Goal: Task Accomplishment & Management: Manage account settings

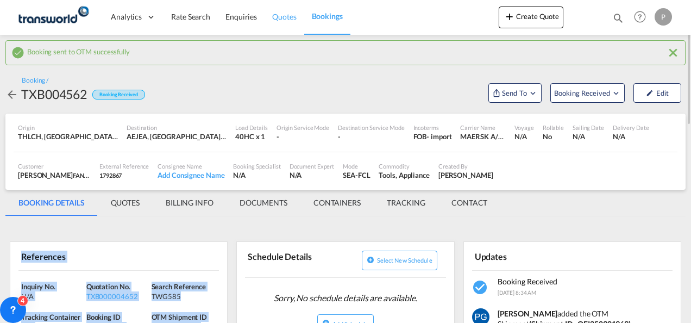
click at [282, 15] on span "Quotes" at bounding box center [284, 16] width 24 height 9
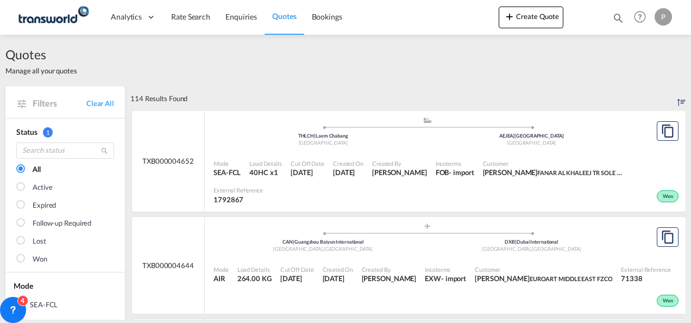
click at [615, 17] on md-icon "icon-magnify" at bounding box center [618, 18] width 12 height 12
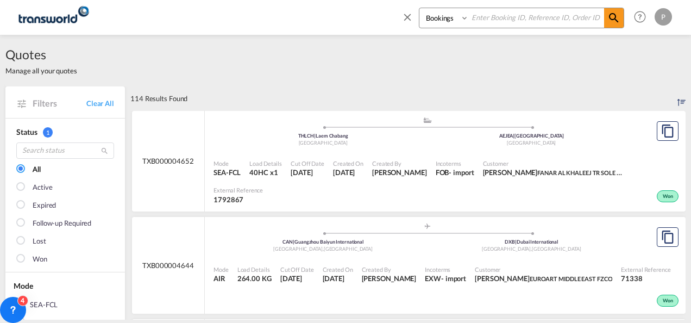
click at [515, 24] on input at bounding box center [536, 17] width 135 height 19
paste input "OFI250701838"
type input "OFI250701838"
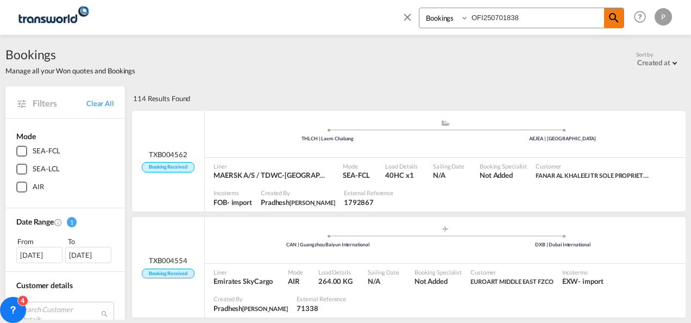
click at [614, 17] on md-icon "icon-magnify" at bounding box center [613, 17] width 13 height 13
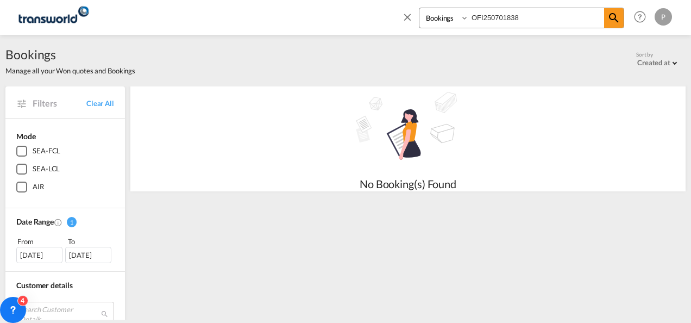
click at [446, 17] on select "Bookings Quotes Enquiries" at bounding box center [445, 18] width 52 height 20
click at [398, 48] on div "Bookings Manage all your Won quotes and Bookings Sort by Created at Created at …" at bounding box center [345, 61] width 680 height 30
click at [465, 16] on select "Bookings Quotes Enquiries" at bounding box center [445, 18] width 52 height 20
click at [419, 8] on select "Bookings Quotes Enquiries" at bounding box center [445, 18] width 52 height 20
click at [465, 16] on select "Bookings Quotes Enquiries" at bounding box center [445, 18] width 52 height 20
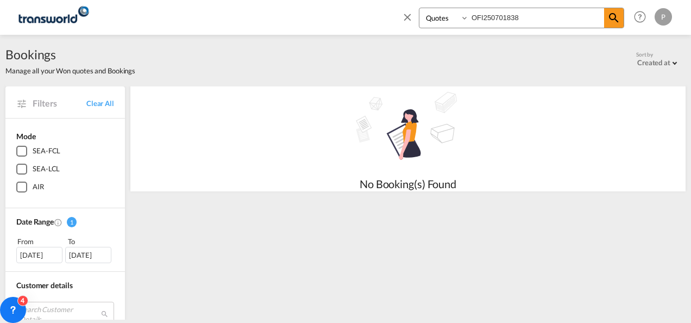
select select "Shipments"
click at [419, 8] on select "Bookings Quotes Enquiries" at bounding box center [445, 18] width 52 height 20
click at [526, 21] on input "OFI250701838" at bounding box center [536, 17] width 135 height 19
paste input "TXB004215"
type input "TXB004215"
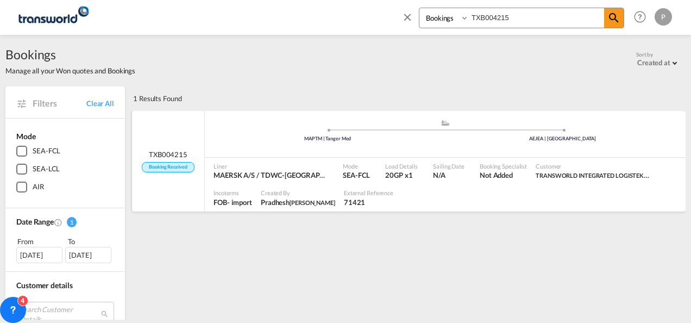
click at [429, 172] on div "Sailing Date N/A" at bounding box center [452, 171] width 47 height 27
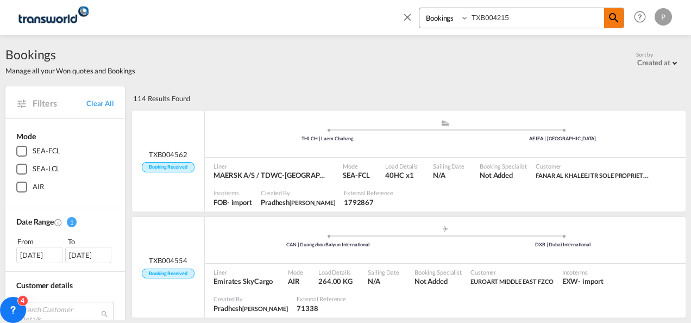
click at [616, 18] on md-icon "icon-magnify" at bounding box center [613, 17] width 13 height 13
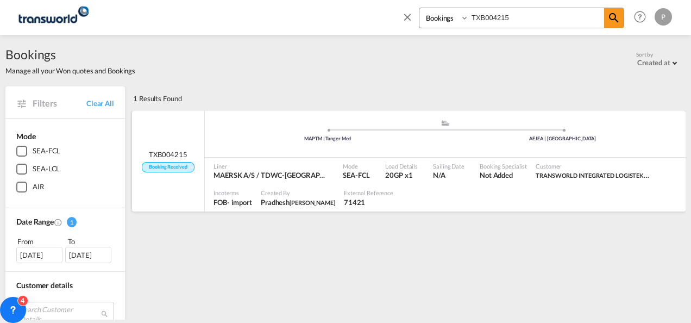
click at [356, 159] on div "Mode SEA-FCL" at bounding box center [359, 171] width 42 height 27
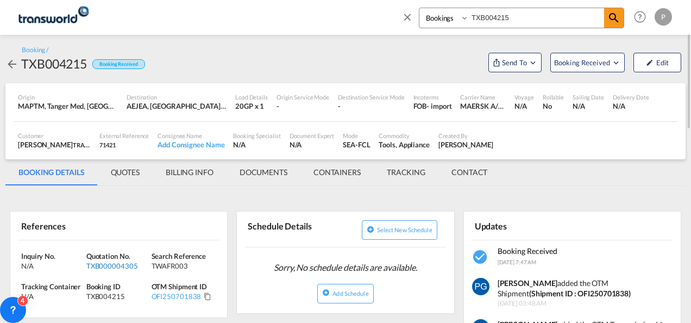
click at [119, 264] on div "TXB000004305" at bounding box center [117, 266] width 62 height 10
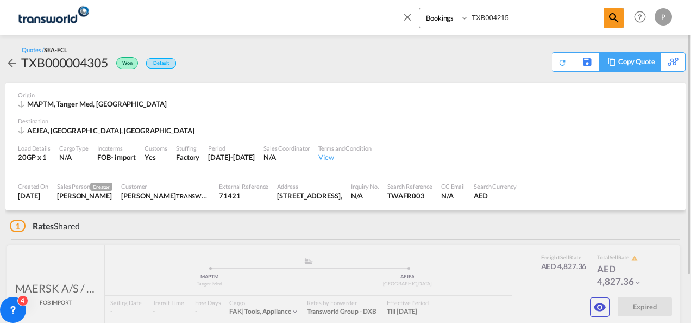
click at [655, 66] on div "Copy Quote" at bounding box center [636, 62] width 37 height 18
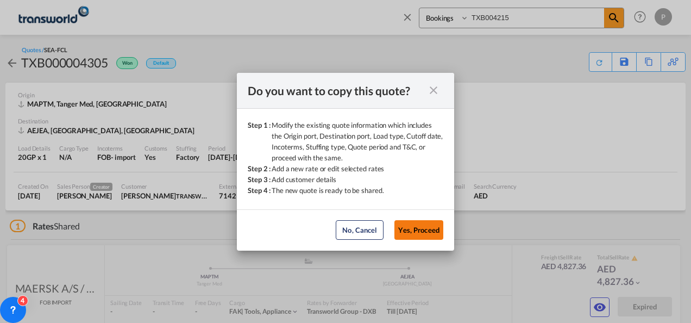
click at [423, 224] on button "Yes, Proceed" at bounding box center [418, 230] width 49 height 20
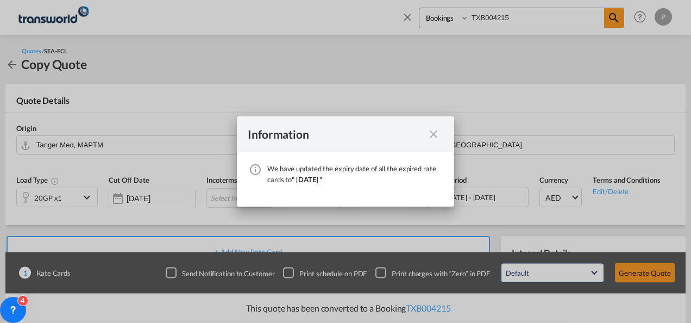
click at [431, 133] on md-icon "icon-close fg-AAA8AD cursor" at bounding box center [433, 134] width 13 height 13
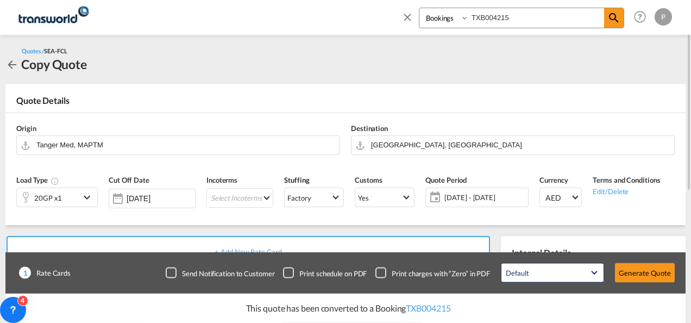
click at [86, 197] on md-icon "icon-chevron-down" at bounding box center [88, 197] width 16 height 13
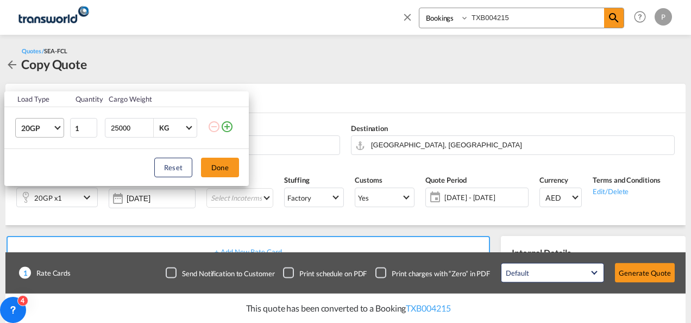
click at [55, 127] on span "Choose: \a20GP" at bounding box center [57, 127] width 6 height 6
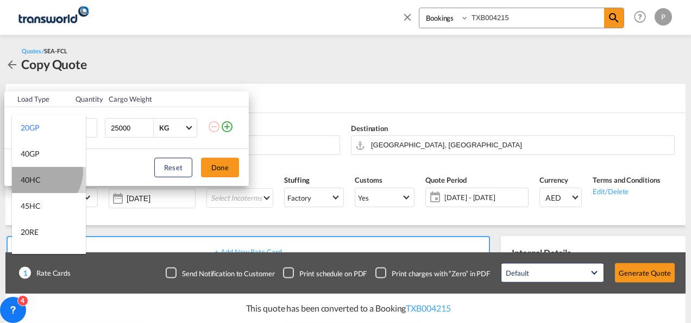
click at [37, 171] on md-option "40HC" at bounding box center [49, 180] width 74 height 26
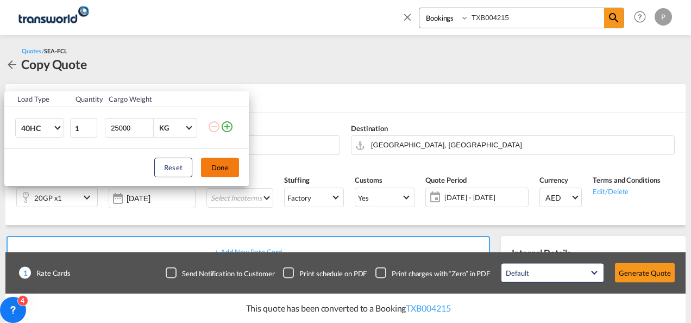
click at [226, 166] on button "Done" at bounding box center [220, 168] width 38 height 20
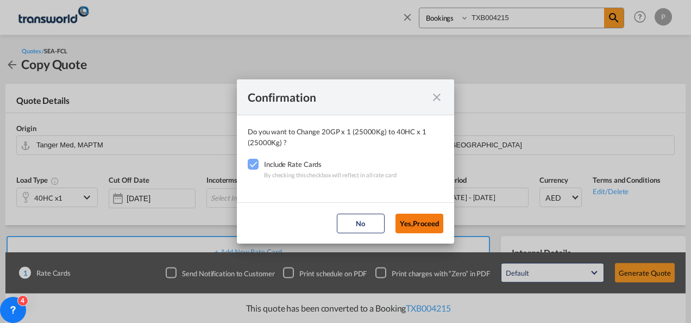
click at [413, 219] on button "Yes,Proceed" at bounding box center [419, 223] width 48 height 20
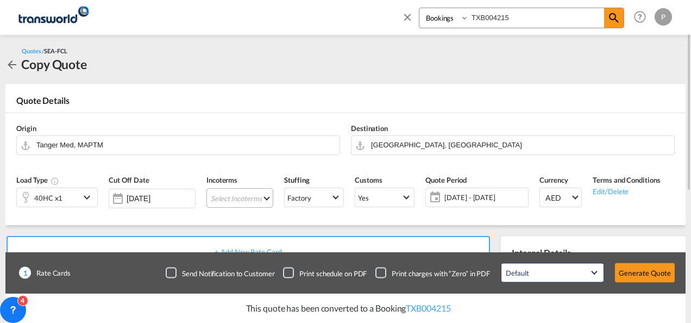
click at [222, 193] on md-select "Select Incoterms CIF - import Cost,Insurance and Freight CFR - export Cost and …" at bounding box center [239, 198] width 67 height 20
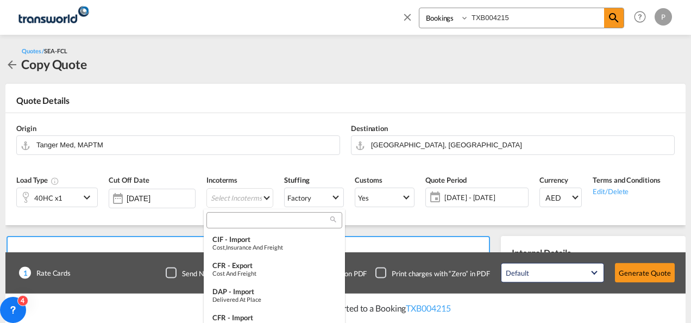
click at [222, 214] on div at bounding box center [274, 220] width 136 height 16
click at [219, 218] on input "search" at bounding box center [270, 220] width 121 height 10
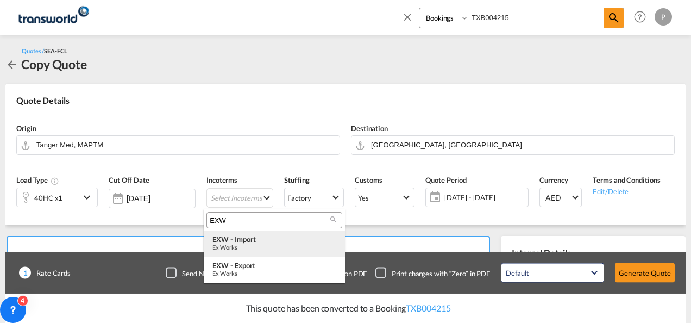
type input "EXW"
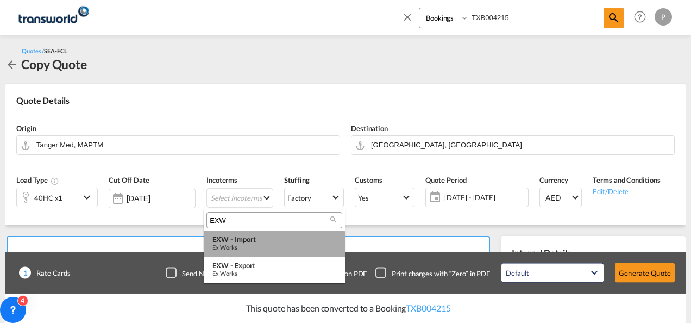
click at [241, 248] on div "Ex Works" at bounding box center [274, 246] width 124 height 7
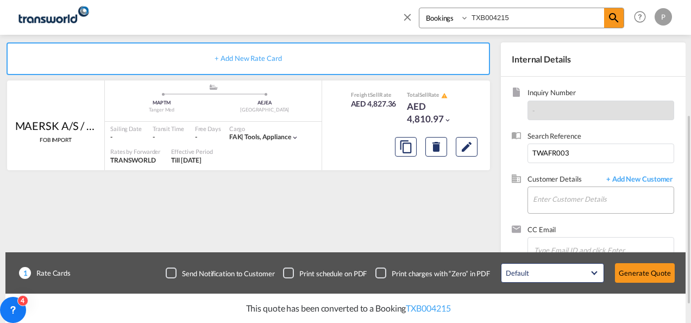
scroll to position [224, 0]
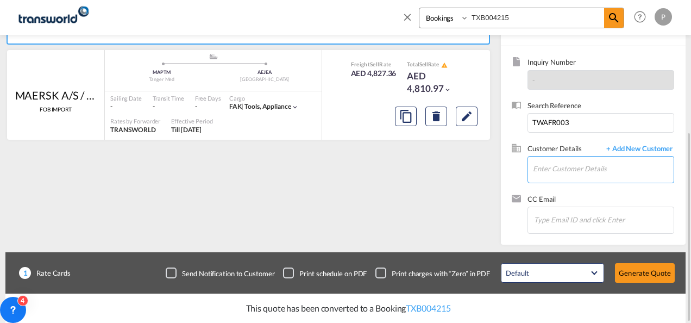
click at [591, 161] on input "Enter Customer Details" at bounding box center [603, 168] width 141 height 24
type input "S"
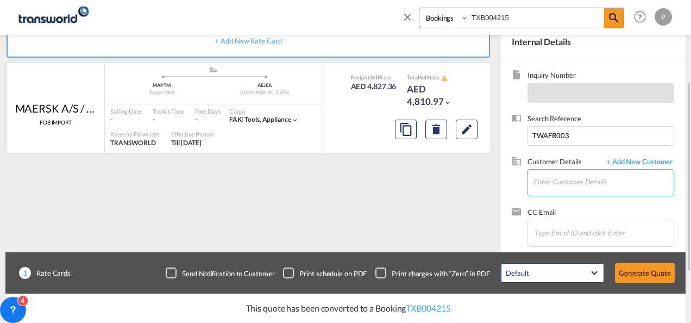
scroll to position [214, 0]
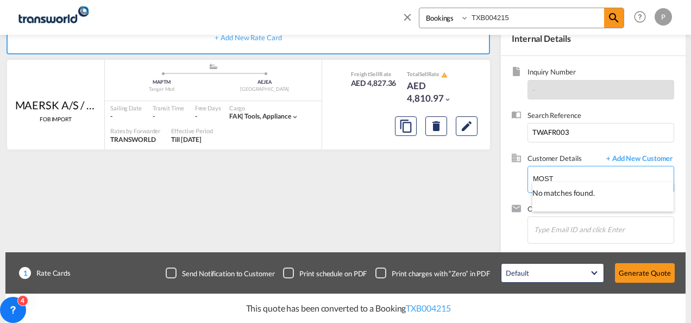
type input "MOST"
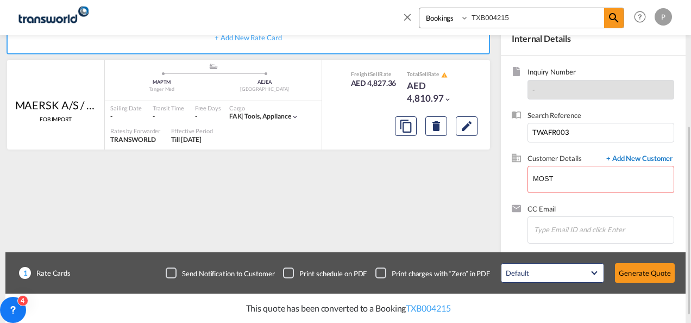
click at [655, 158] on span "+ Add New Customer" at bounding box center [637, 159] width 73 height 12
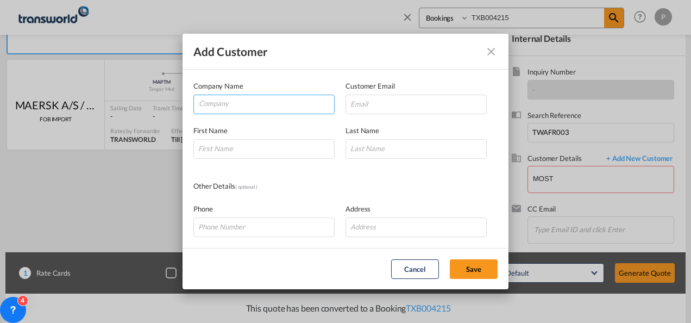
click at [250, 103] on input "Company" at bounding box center [266, 103] width 135 height 16
type input "MOST"
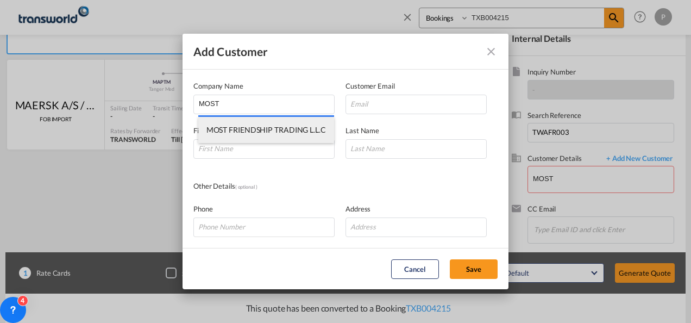
click at [275, 134] on html "Analytics Dashboard Rate Search Enquiries Quotes Bookings Bookings Quotes Enqui…" at bounding box center [345, 161] width 691 height 323
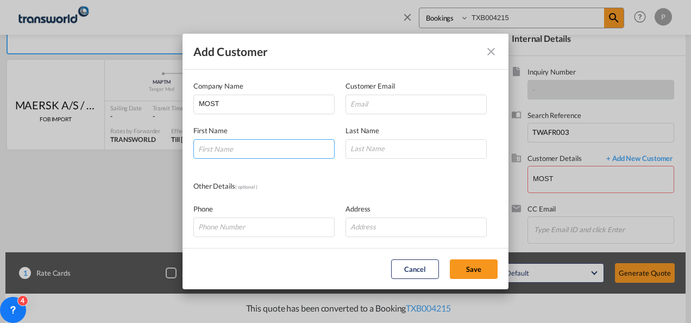
click at [237, 147] on input "Add Customer Company ..." at bounding box center [263, 149] width 141 height 20
type input "MOST"
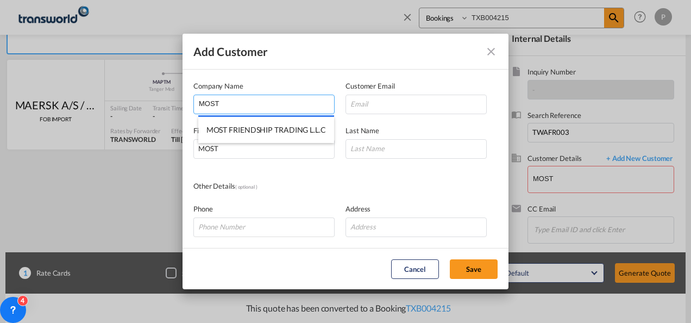
click at [228, 103] on input "MOST" at bounding box center [266, 103] width 135 height 16
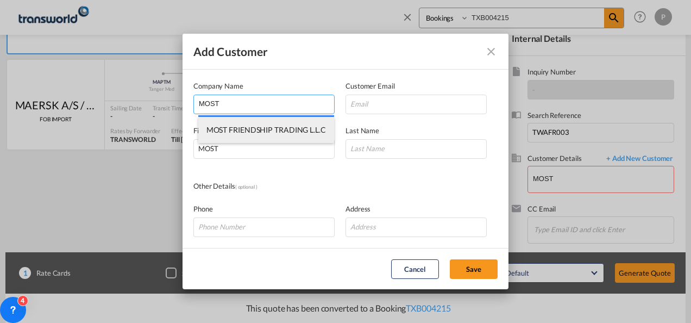
click at [235, 130] on span "MOST FRIENDSHIP TRADING L.L.C" at bounding box center [265, 129] width 119 height 9
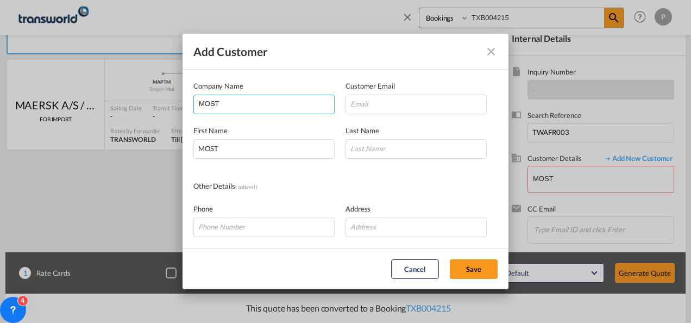
type input "MOST FRIENDSHIP TRADING L.L.C"
click at [496, 52] on md-icon "icon-close" at bounding box center [490, 51] width 13 height 13
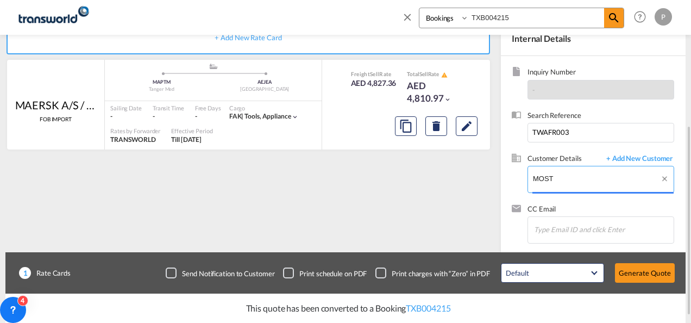
click at [569, 178] on input "MOST" at bounding box center [603, 178] width 141 height 24
click at [644, 158] on span "+ Add New Customer" at bounding box center [637, 159] width 73 height 12
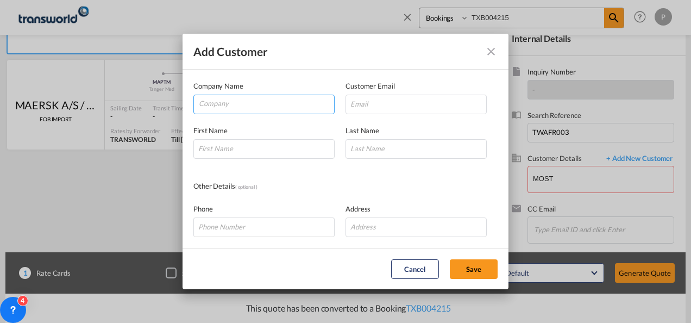
click at [243, 103] on input "Company" at bounding box center [266, 103] width 135 height 16
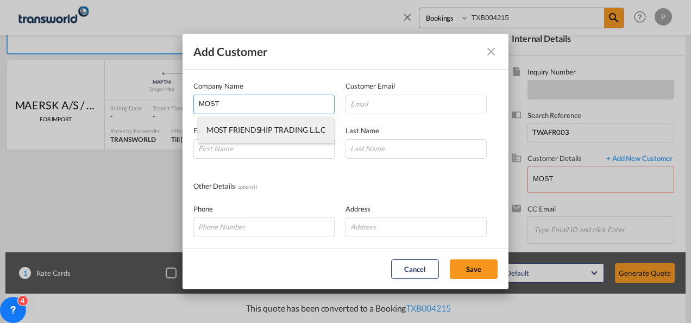
click at [247, 122] on li "MOST FRIENDSHIP TRADING L.L.C" at bounding box center [266, 130] width 136 height 26
type input "MOST FRIENDSHIP TRADING L.L.C"
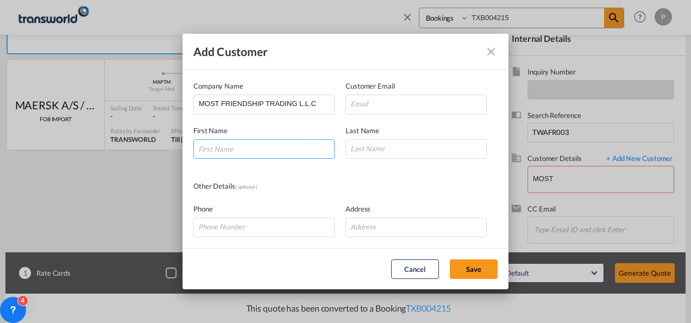
click at [249, 156] on input "Add Customer Company ..." at bounding box center [263, 149] width 141 height 20
type input "MOST"
click at [364, 149] on input "Add Customer Company ..." at bounding box center [415, 149] width 141 height 20
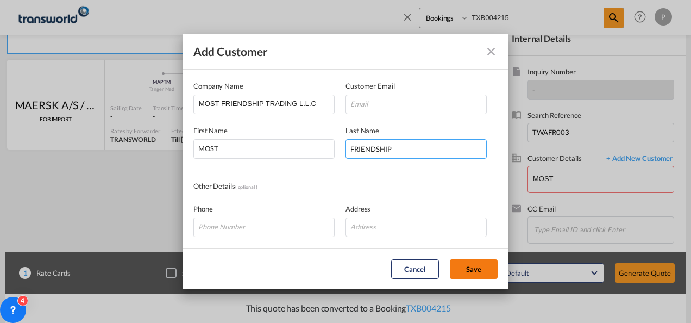
type input "FRIENDSHIP"
click at [470, 269] on button "Save" at bounding box center [474, 269] width 48 height 20
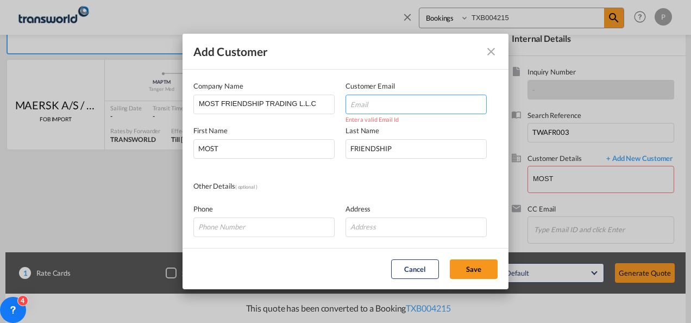
click at [376, 104] on input "Add Customer Company ..." at bounding box center [415, 105] width 141 height 20
type input "E"
paste input "[PERSON_NAME] <[PERSON_NAME][EMAIL_ADDRESS][DOMAIN_NAME]>"
click at [379, 104] on input "[PERSON_NAME] <[PERSON_NAME][EMAIL_ADDRESS][DOMAIN_NAME]>" at bounding box center [415, 105] width 141 height 20
click at [406, 103] on input "[PERSON_NAME][EMAIL_ADDRESS][DOMAIN_NAME]>" at bounding box center [415, 105] width 141 height 20
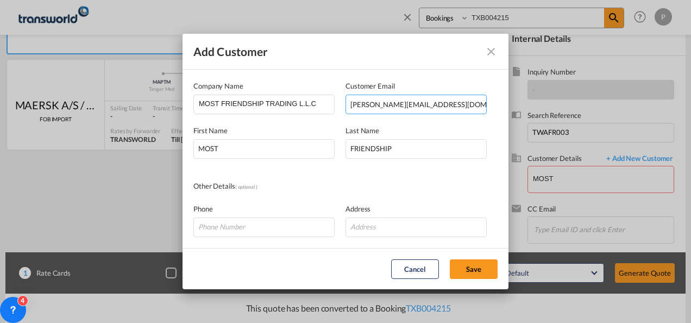
type input "[PERSON_NAME][EMAIL_ADDRESS][DOMAIN_NAME]"
click at [450, 259] on button "Save" at bounding box center [474, 269] width 48 height 20
type input "MOST FRIENDSHIP TRADING L.L.C, MOST FRIENDSHIP, [PERSON_NAME][EMAIL_ADDRESS][DO…"
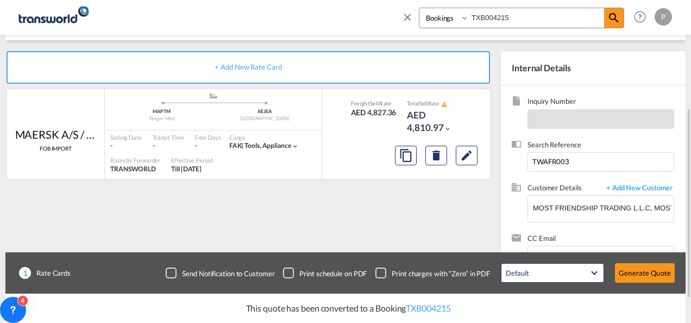
scroll to position [184, 0]
click at [460, 159] on md-icon "Edit" at bounding box center [466, 155] width 13 height 13
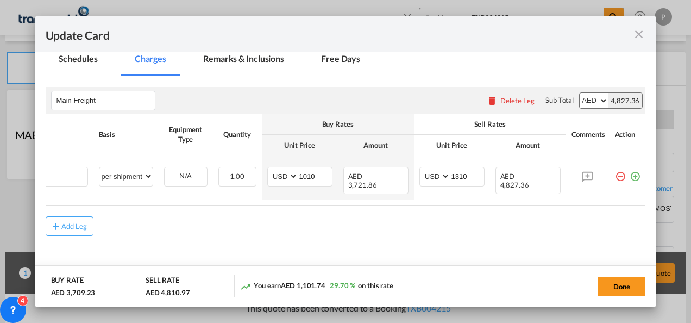
scroll to position [0, 0]
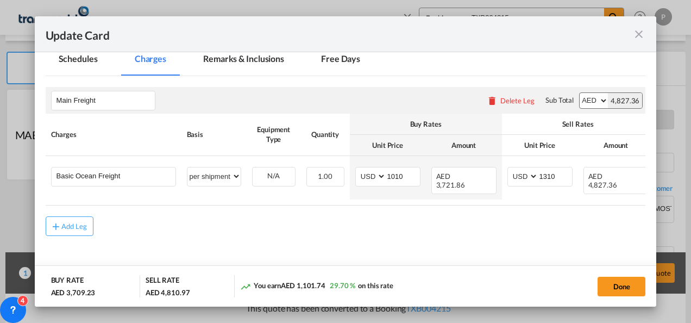
click at [619, 275] on div "Done" at bounding box center [531, 286] width 227 height 22
click at [625, 284] on button "Done" at bounding box center [621, 286] width 48 height 20
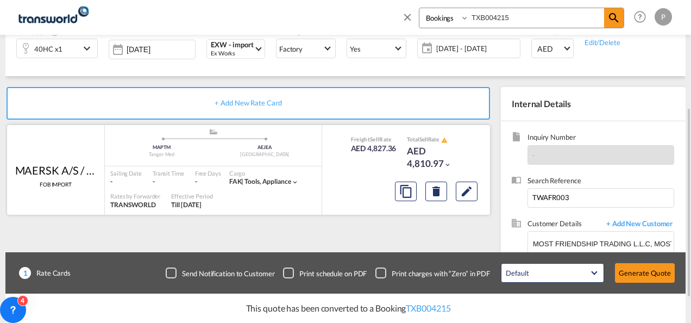
scroll to position [165, 0]
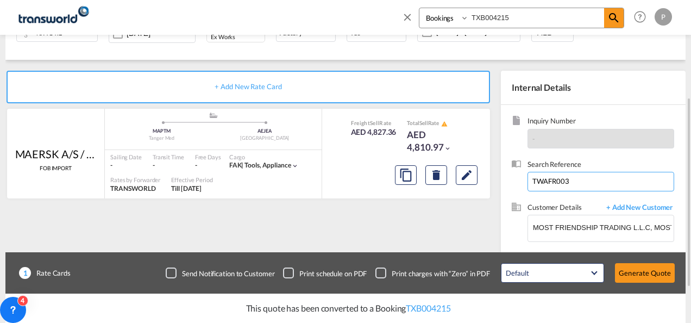
click at [599, 179] on input "TWAFR003" at bounding box center [600, 182] width 147 height 20
click at [646, 273] on button "Generate Quote" at bounding box center [645, 273] width 60 height 20
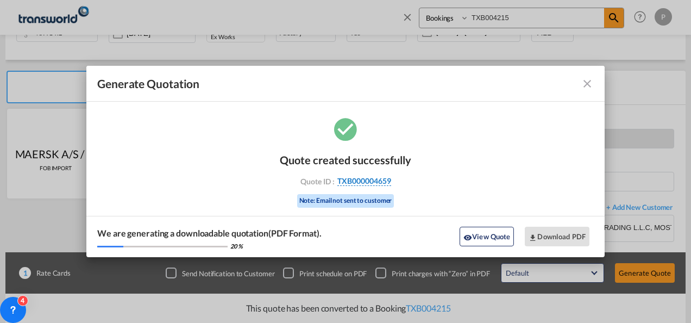
click at [382, 178] on span "TXB000004659" at bounding box center [364, 181] width 54 height 10
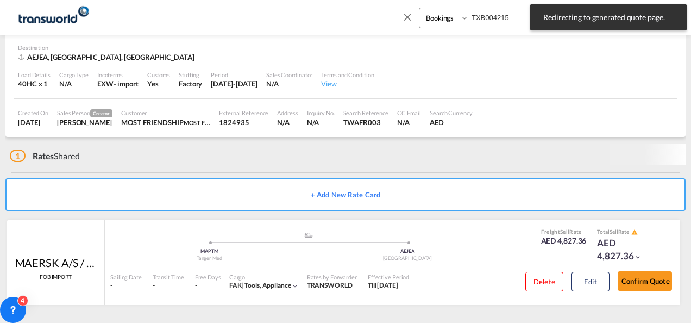
scroll to position [67, 0]
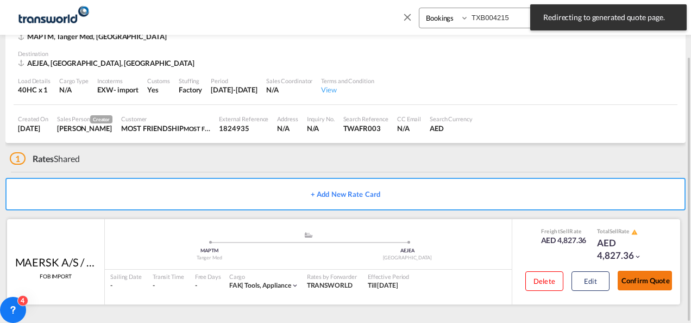
click at [645, 279] on button "Confirm Quote" at bounding box center [645, 280] width 54 height 20
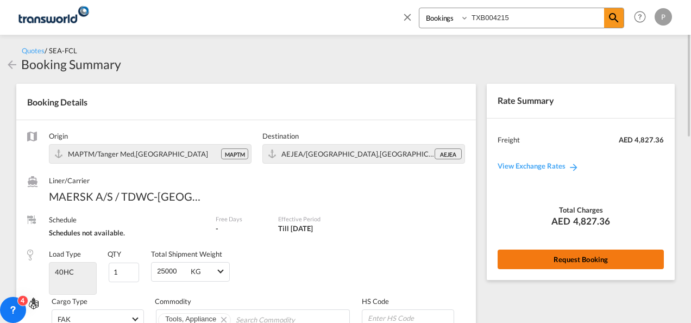
click at [610, 257] on button "Request Booking" at bounding box center [580, 259] width 166 height 20
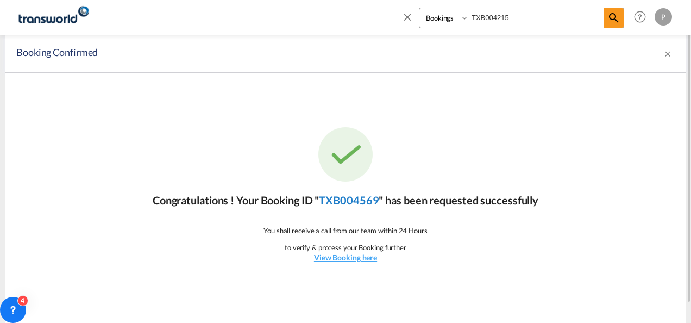
click at [356, 200] on link "TXB004569" at bounding box center [349, 199] width 60 height 13
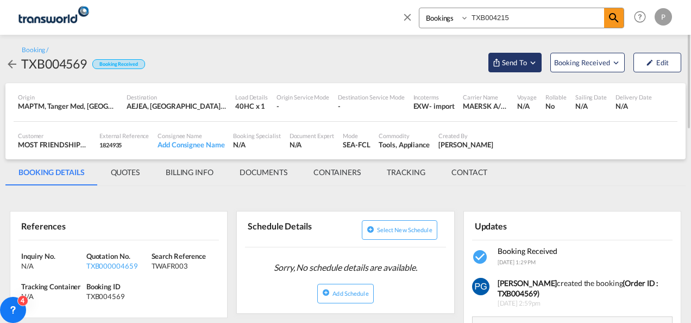
click at [530, 58] on md-icon "Open demo menu" at bounding box center [533, 63] width 10 height 10
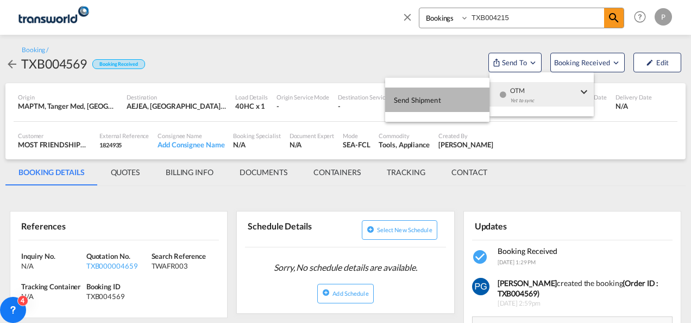
click at [431, 102] on span "Send Shipment" at bounding box center [417, 99] width 47 height 17
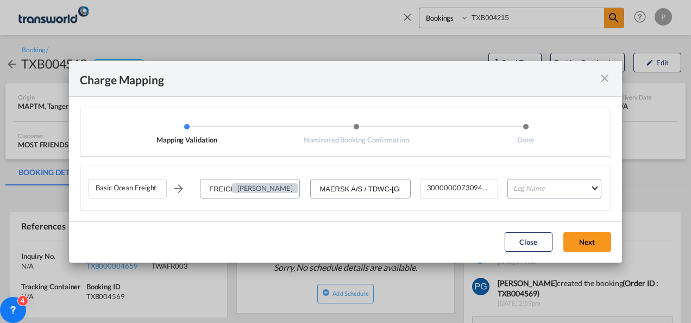
click at [544, 177] on div "Basic Ocean Freight FREIGHT CHARGES [PERSON_NAME] MAERSK A/S / TDWC-DUBAI 30000…" at bounding box center [350, 193] width 522 height 34
click at [533, 185] on md-select "Leg Name HANDLING ORIGIN VESSEL HANDLING DESTINATION OTHERS TL PICK UP CUSTOMS …" at bounding box center [554, 189] width 94 height 20
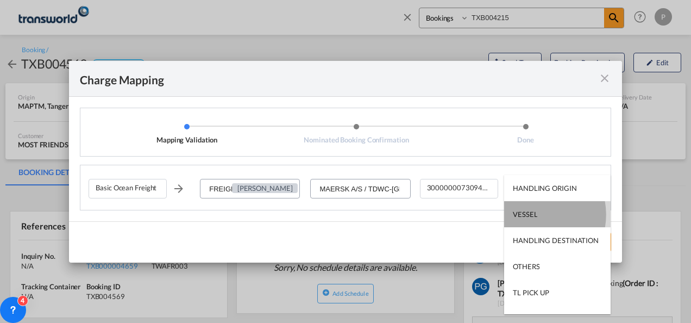
click at [530, 215] on div "VESSEL" at bounding box center [525, 214] width 24 height 10
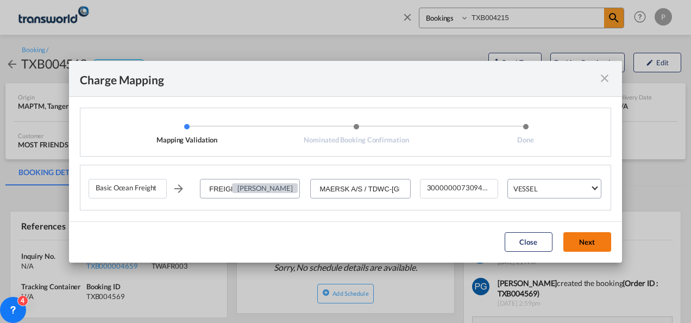
click at [583, 237] on button "Next" at bounding box center [587, 242] width 48 height 20
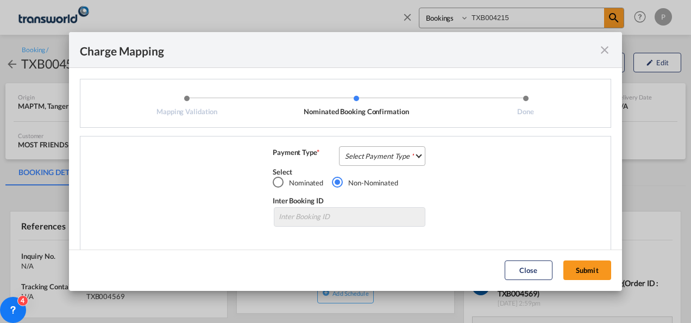
click at [388, 156] on md-select "Select Payment Type COLLECT PREPAID" at bounding box center [382, 156] width 86 height 20
click at [388, 156] on md-option "COLLECT" at bounding box center [381, 156] width 96 height 26
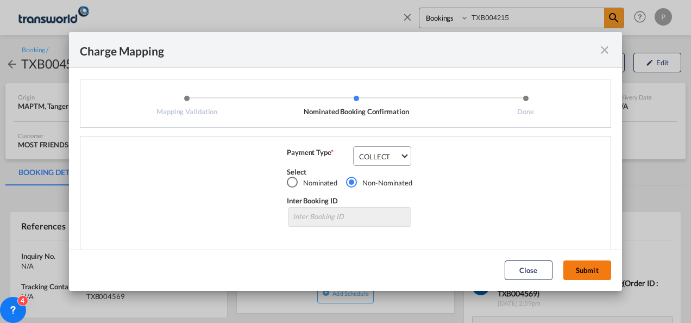
click at [586, 266] on button "Submit" at bounding box center [587, 270] width 48 height 20
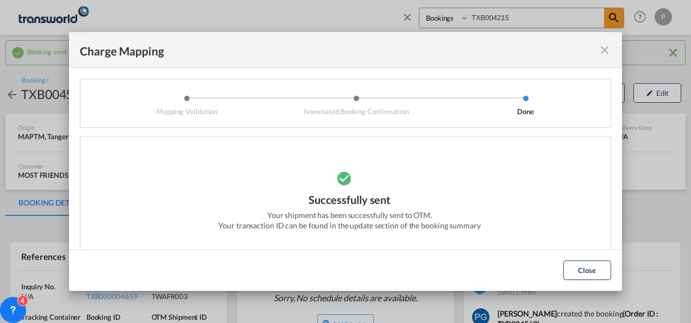
click at [607, 52] on md-icon "icon-close fg-AAA8AD cursor" at bounding box center [604, 49] width 13 height 13
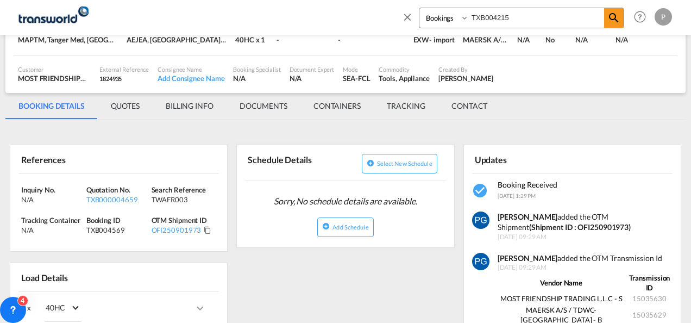
scroll to position [97, 0]
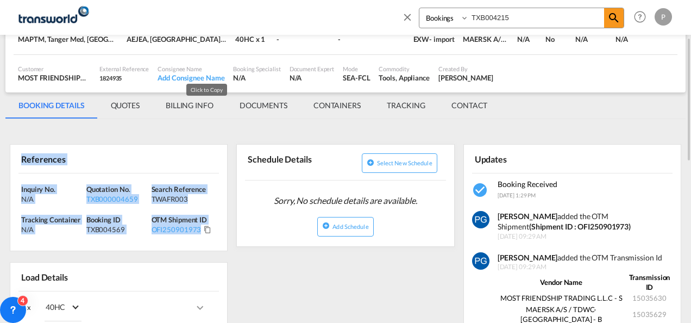
drag, startPoint x: 16, startPoint y: 154, endPoint x: 209, endPoint y: 225, distance: 205.0
click at [209, 225] on div "References Inquiry No. N/A Quotation No. TXB000004659 Search Reference TWAFR003…" at bounding box center [119, 197] width 218 height 107
copy div "References Inquiry No. N/A Quotation No. TXB000004659 Search Reference TWAFR003…"
